Goal: Book appointment/travel/reservation

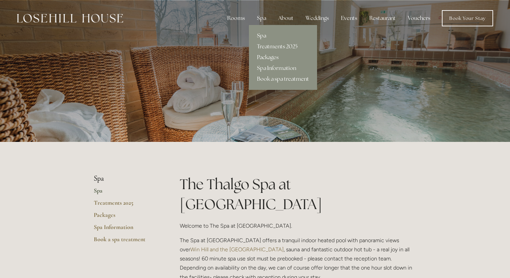
click at [268, 19] on div "Spa" at bounding box center [262, 17] width 20 height 13
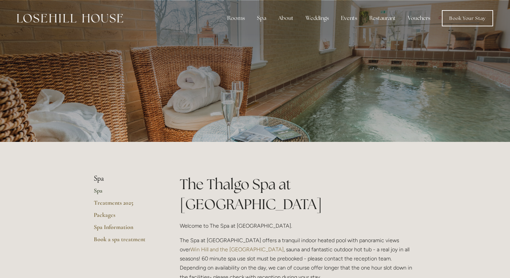
click at [373, 114] on div at bounding box center [255, 71] width 323 height 142
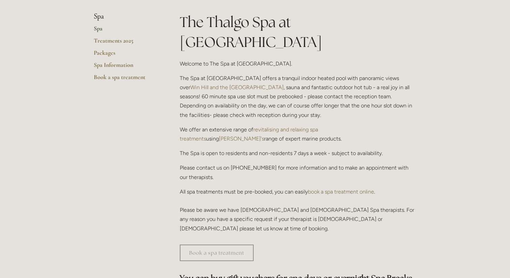
scroll to position [175, 0]
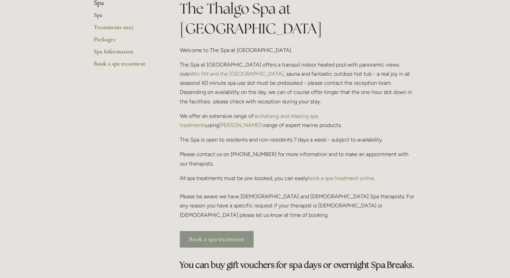
click at [211, 231] on link "Book a spa treatment" at bounding box center [217, 239] width 74 height 17
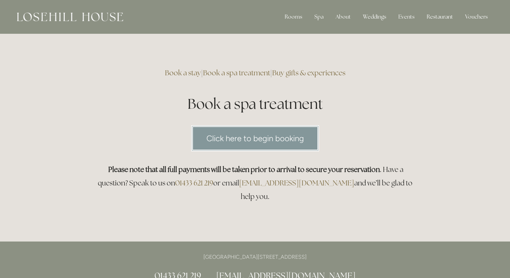
click at [233, 137] on link "Click here to begin booking" at bounding box center [255, 138] width 128 height 26
